Goal: Obtain resource: Obtain resource

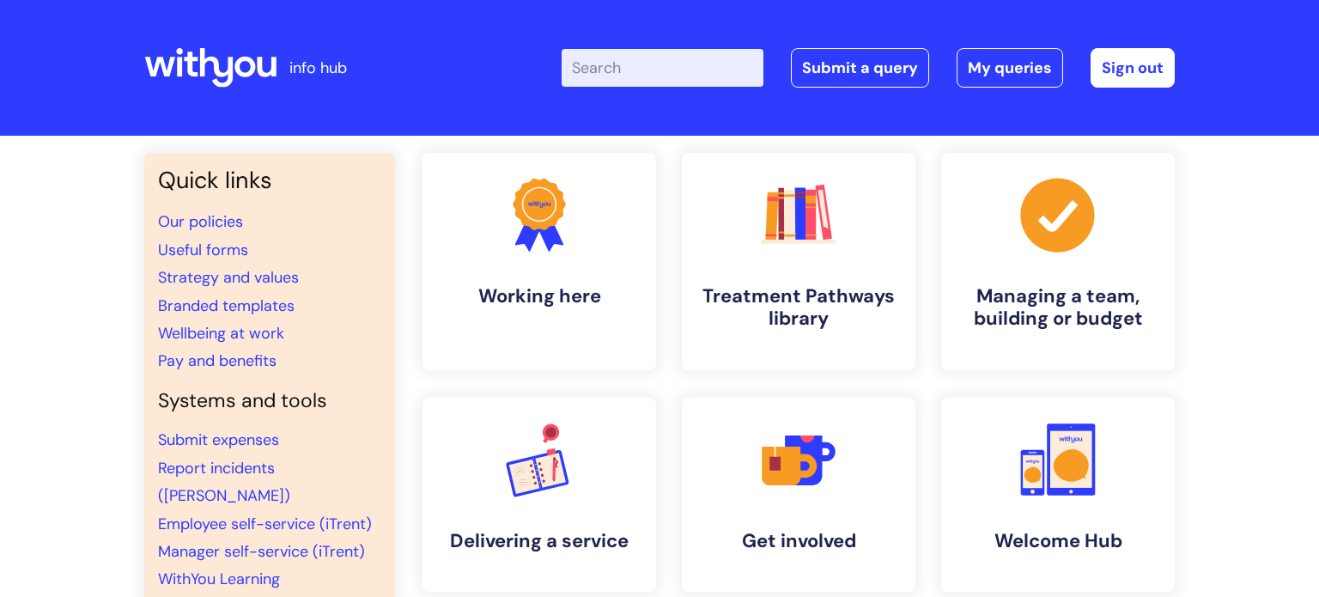
click at [87, 308] on div "Quick links Our policies Useful forms Strategy and values Branded templates Wel…" at bounding box center [659, 588] width 1319 height 905
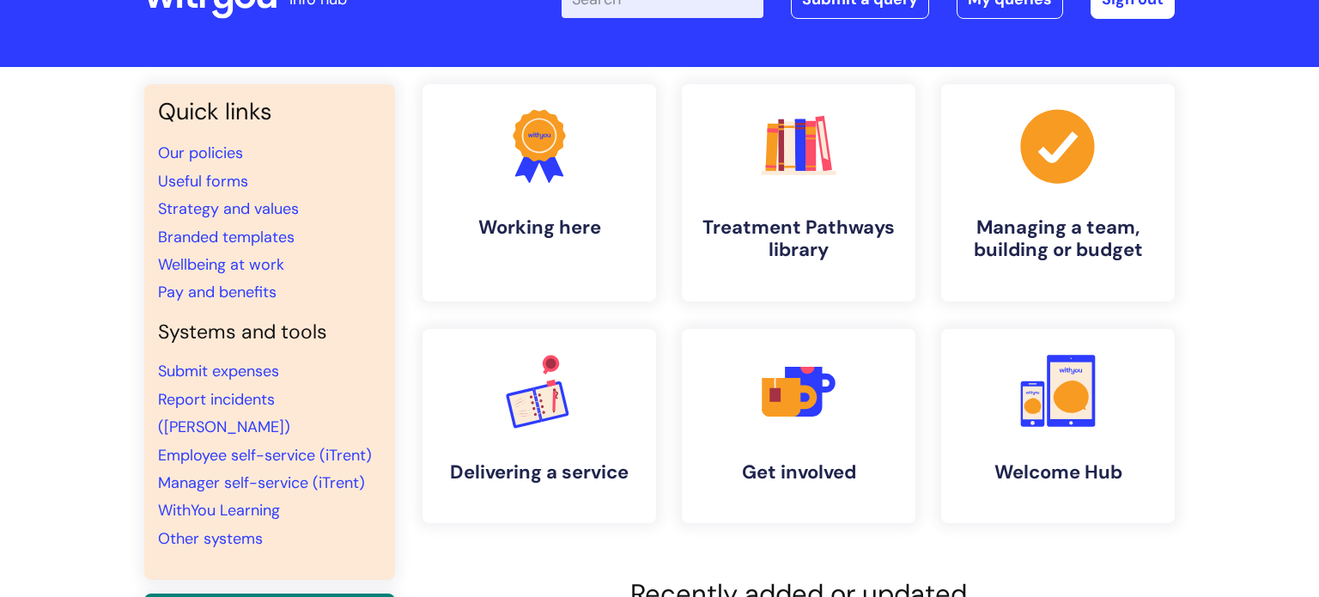
scroll to position [103, 0]
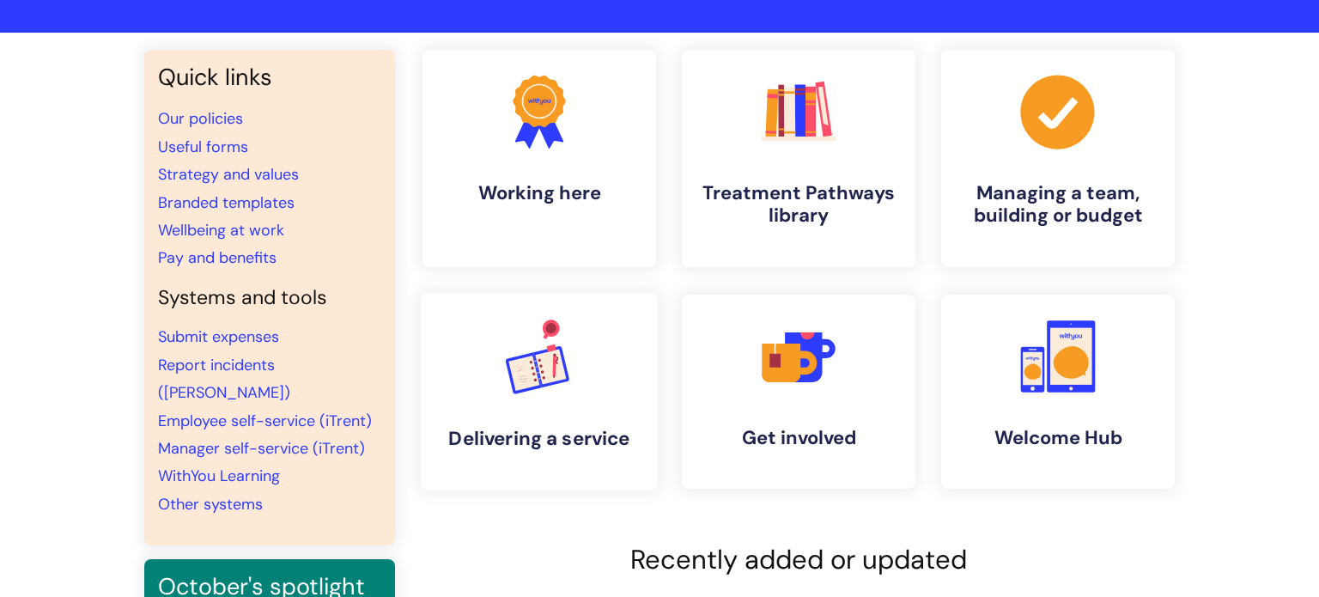
click at [566, 382] on icon ".cls-1{font-family:DMSans-Bold, 'DM Sans';font-size:43.1802px;font-weight:700;}…" at bounding box center [538, 356] width 85 height 85
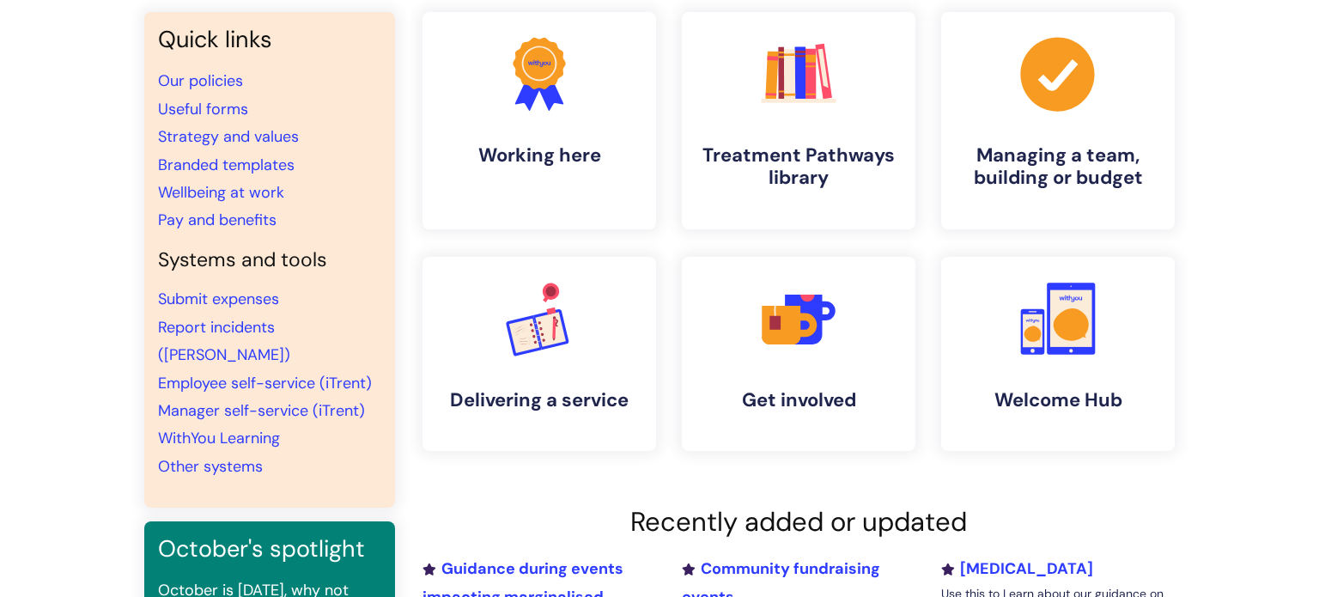
scroll to position [137, 0]
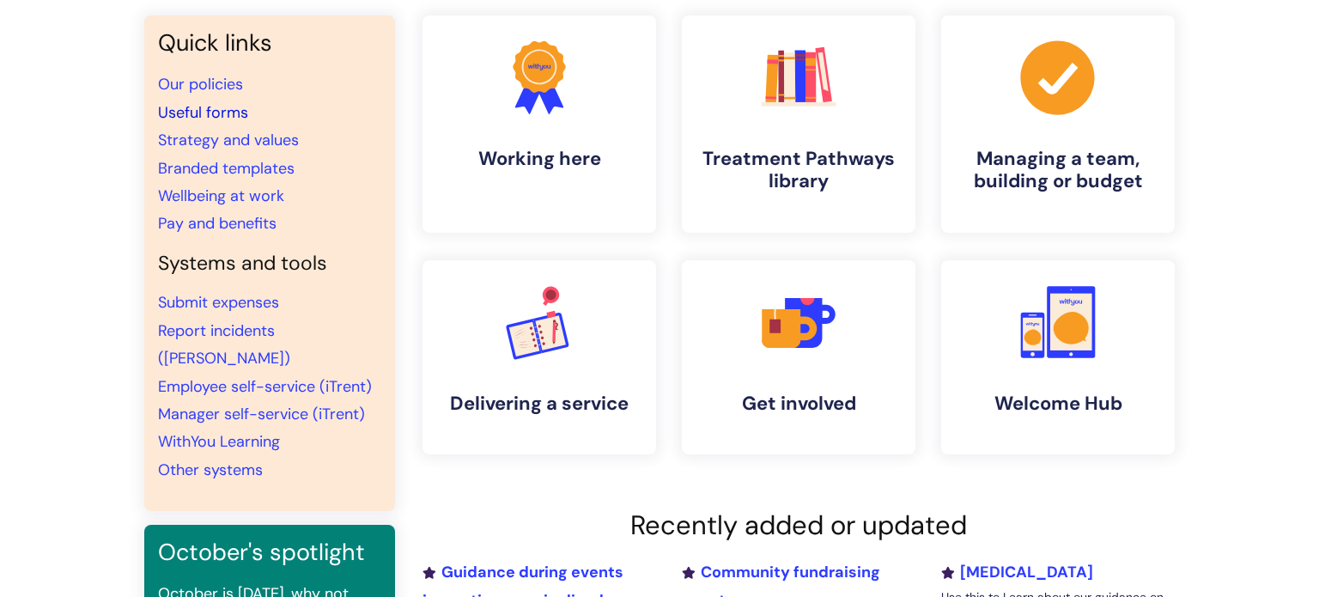
click at [188, 112] on link "Useful forms" at bounding box center [203, 112] width 90 height 21
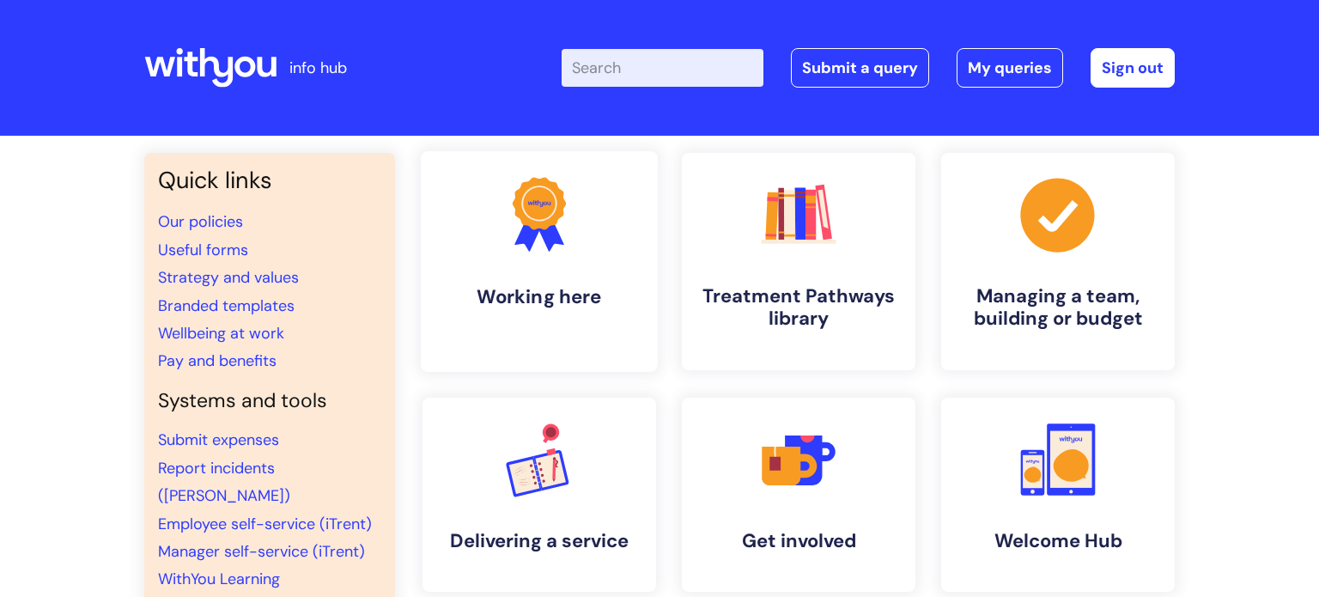
scroll to position [137, 0]
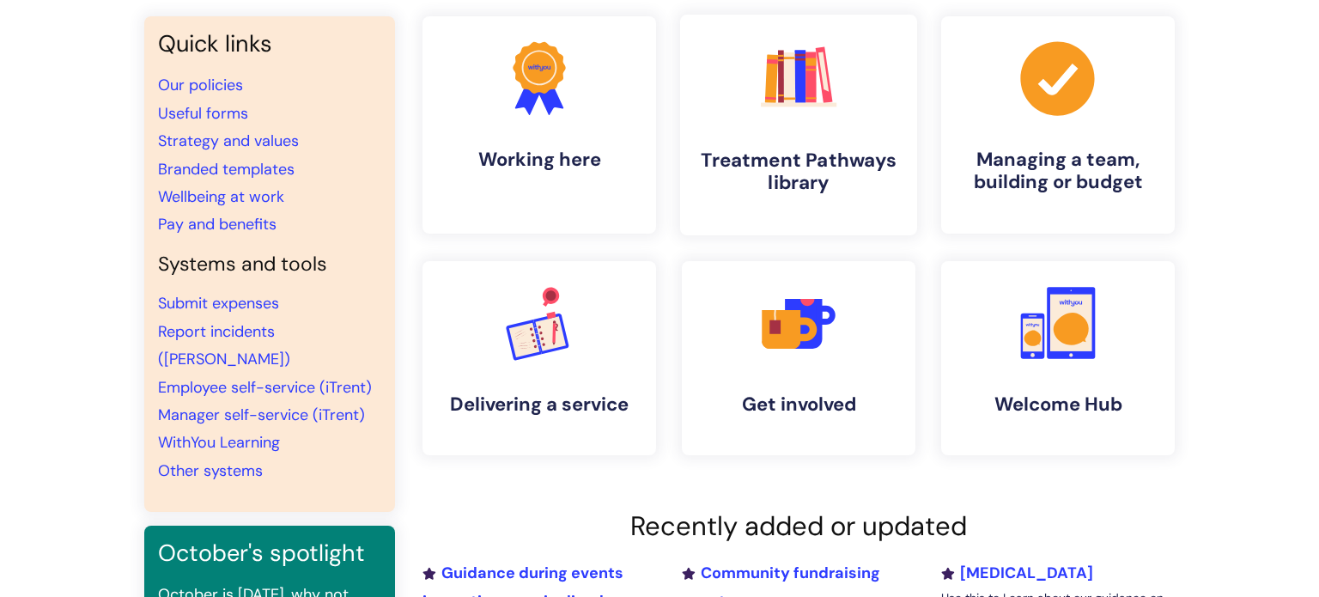
click at [748, 100] on link ".cls-1{fill:#f89b22;}.cls-1,.cls-2,.cls-3,.cls-4,.cls-5,.cls-6,.cls-7{stroke-wi…" at bounding box center [798, 125] width 237 height 221
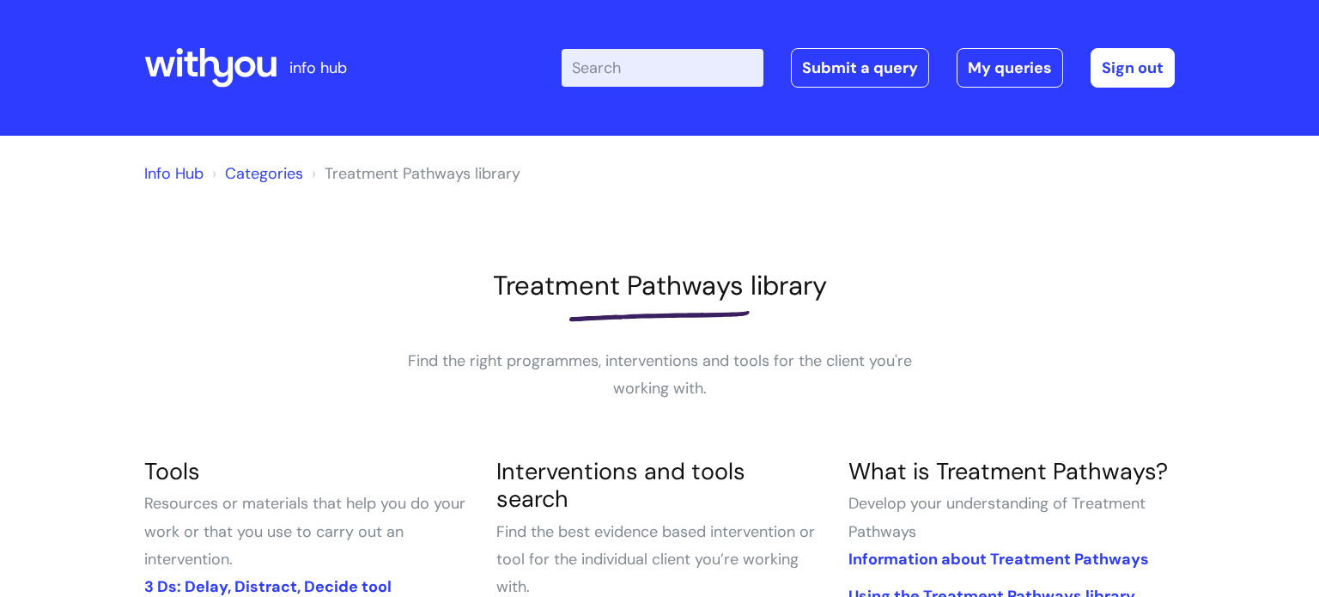
click at [398, 315] on div at bounding box center [659, 315] width 1031 height 27
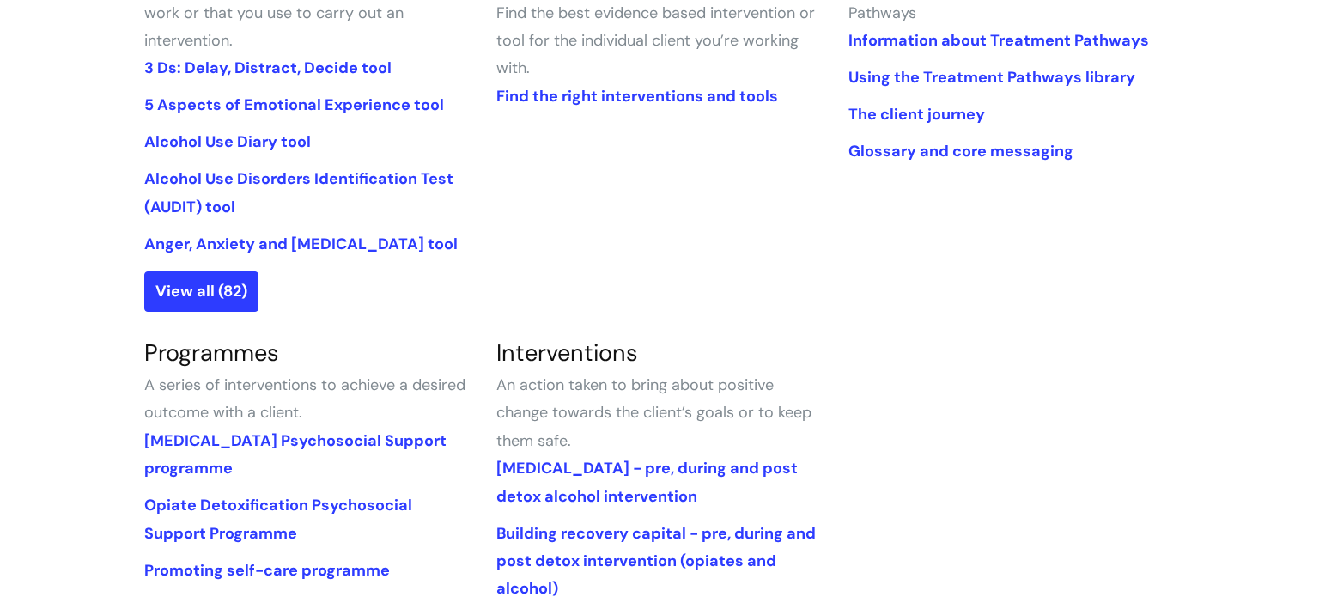
scroll to position [515, 0]
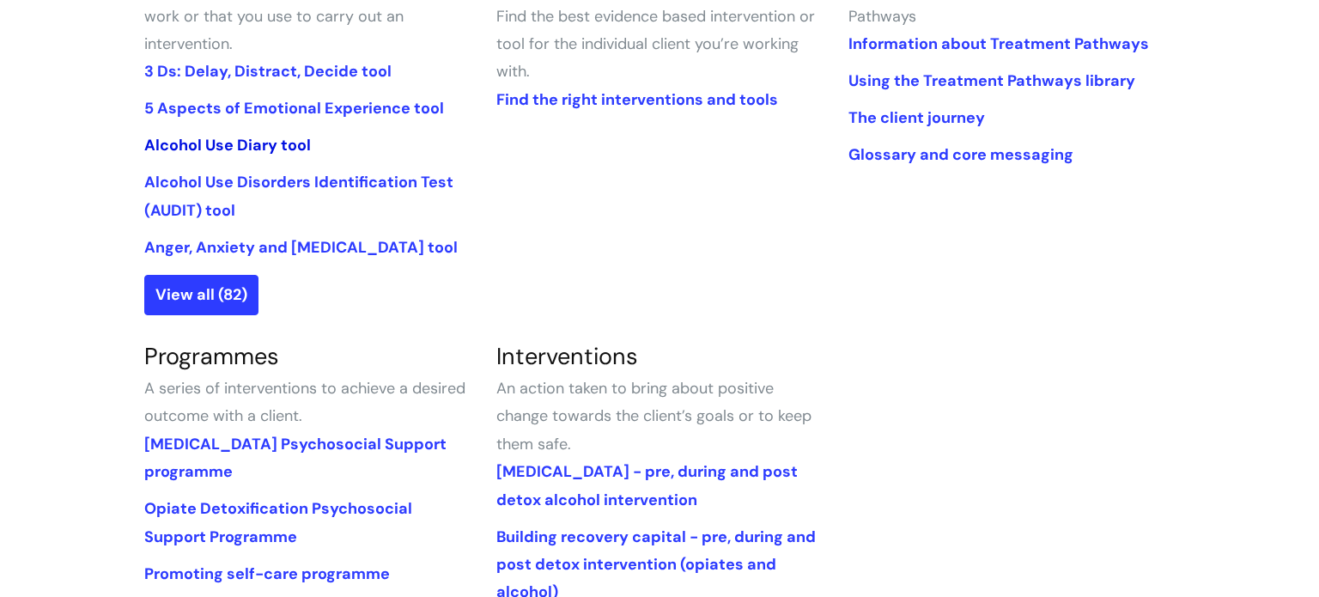
click at [192, 142] on link "Alcohol Use Diary tool" at bounding box center [227, 145] width 167 height 21
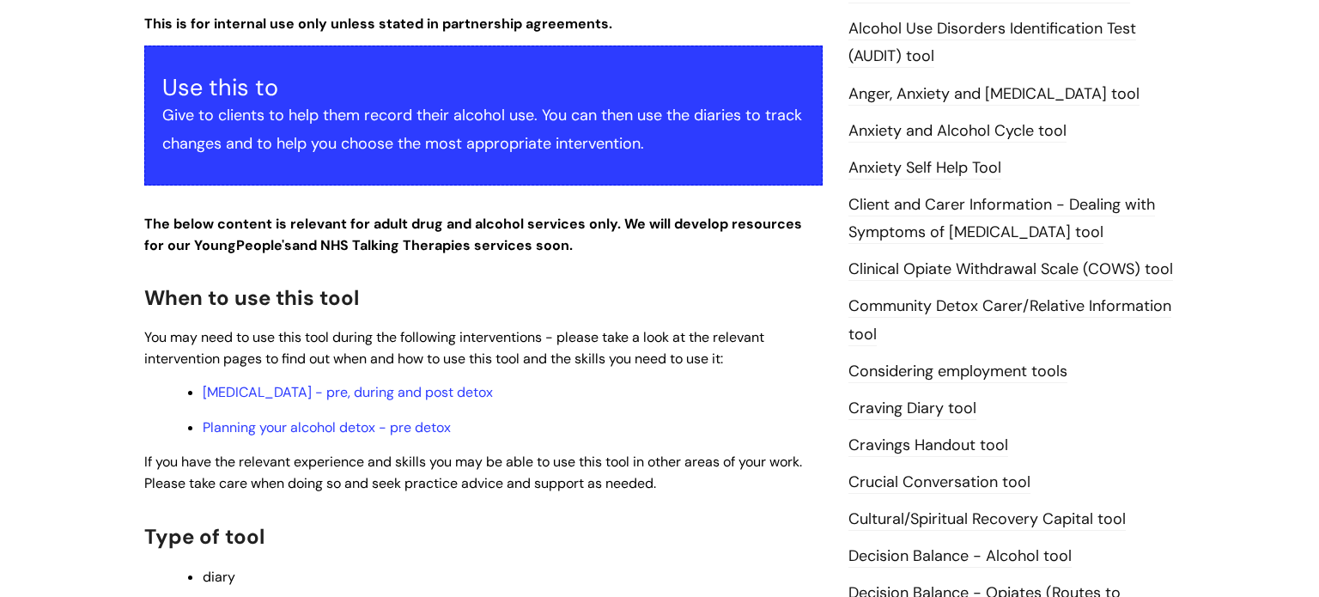
scroll to position [344, 0]
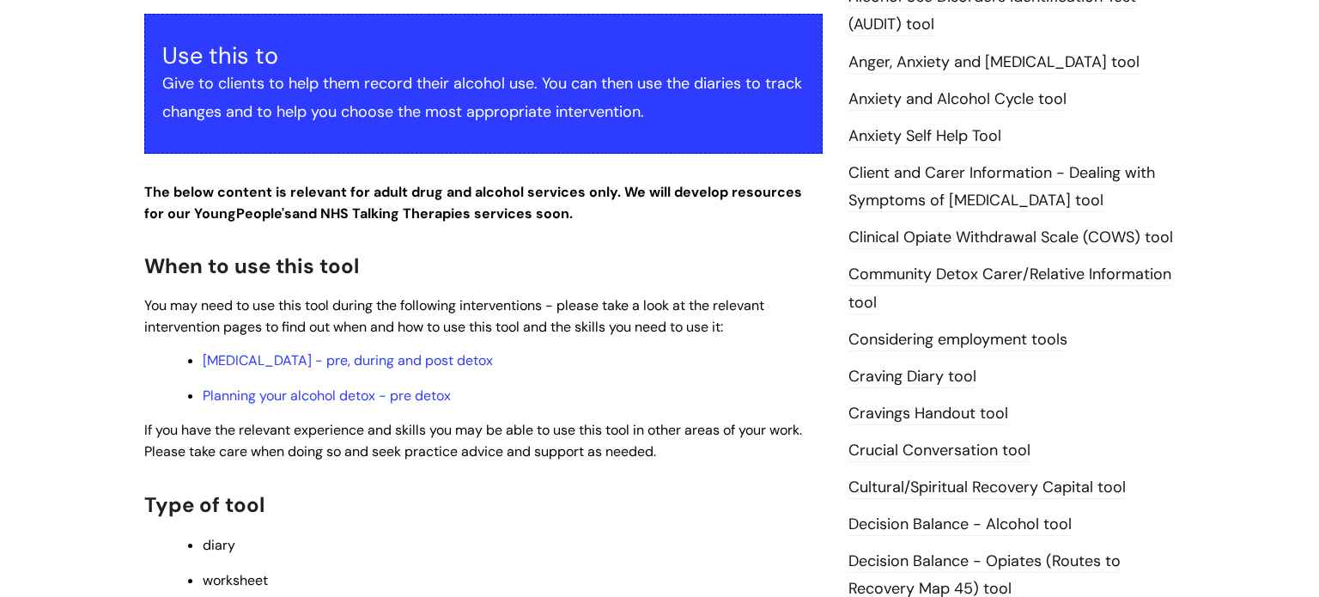
click at [910, 413] on link "Cravings Handout tool" at bounding box center [929, 414] width 160 height 22
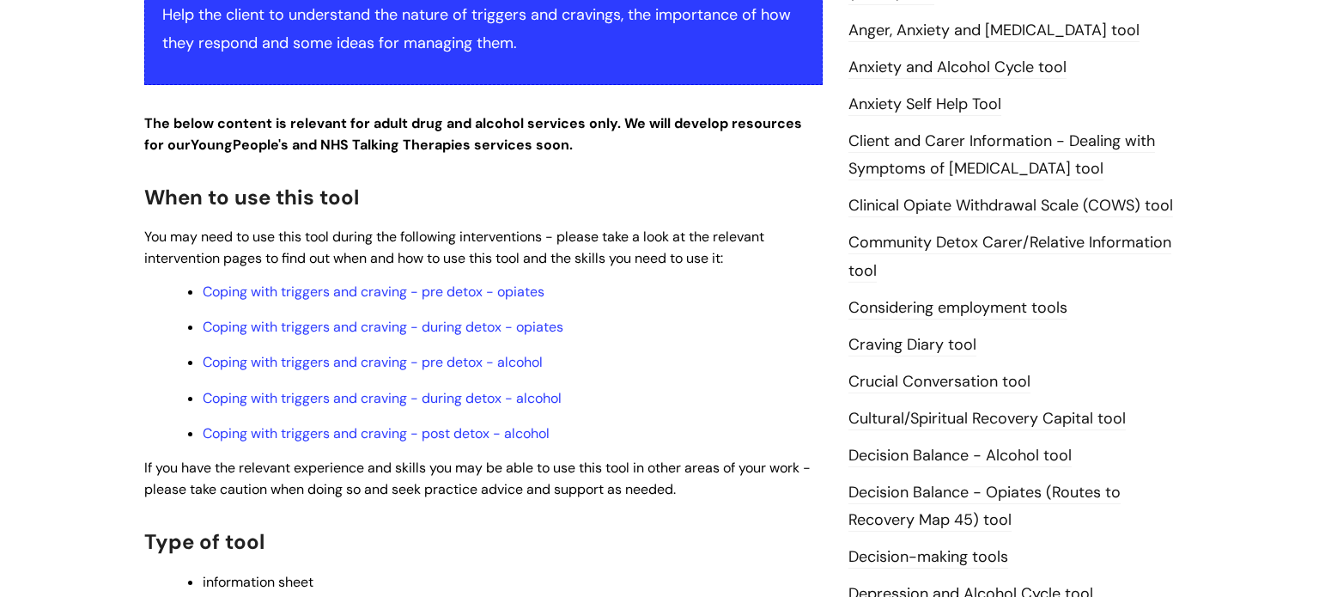
scroll to position [447, 0]
